Goal: Transaction & Acquisition: Book appointment/travel/reservation

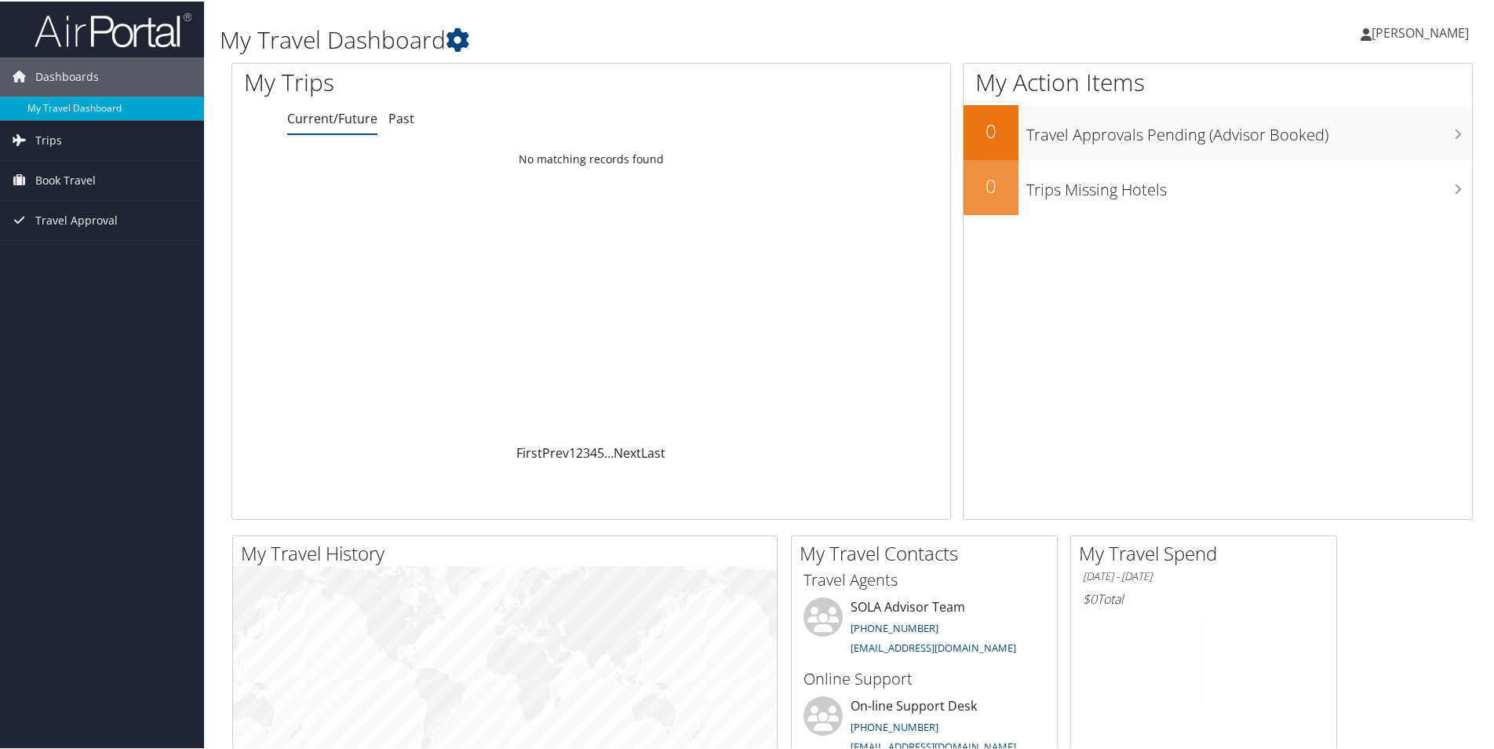
click at [1414, 27] on span "[PERSON_NAME]" at bounding box center [1420, 31] width 97 height 17
click at [85, 173] on span "Book Travel" at bounding box center [65, 178] width 60 height 39
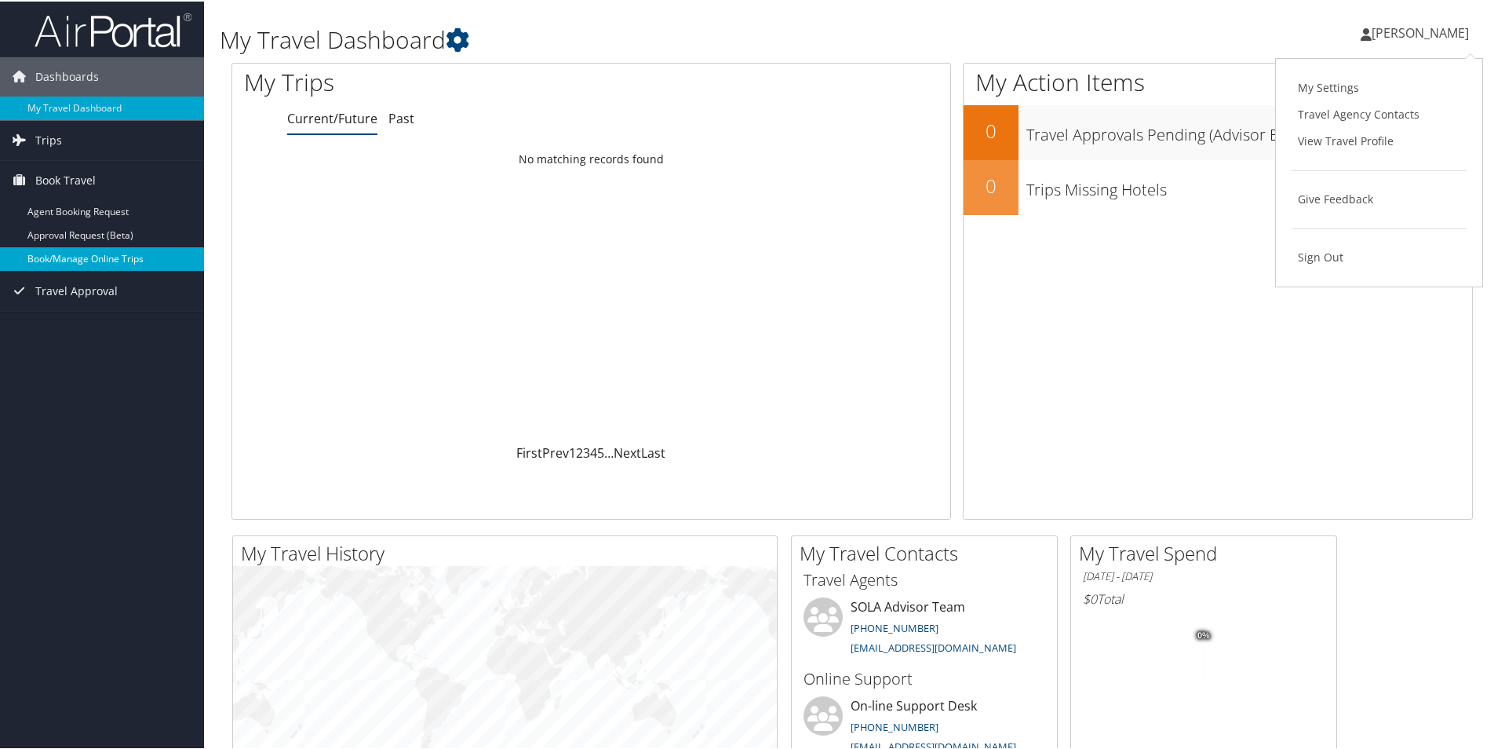
click at [77, 256] on link "Book/Manage Online Trips" at bounding box center [102, 258] width 204 height 24
click at [1383, 30] on span "[PERSON_NAME]" at bounding box center [1420, 31] width 97 height 17
